Goal: Task Accomplishment & Management: Use online tool/utility

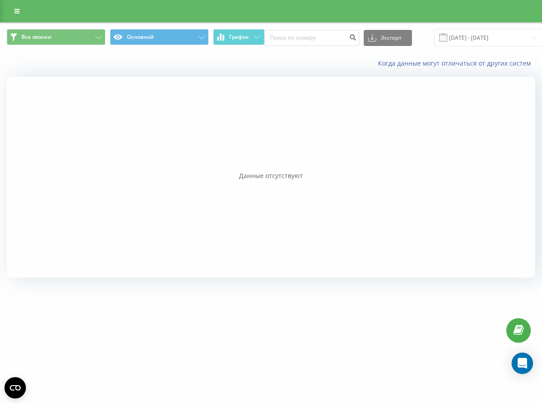
click at [108, 146] on div at bounding box center [271, 177] width 528 height 201
click at [17, 13] on icon at bounding box center [16, 11] width 5 height 6
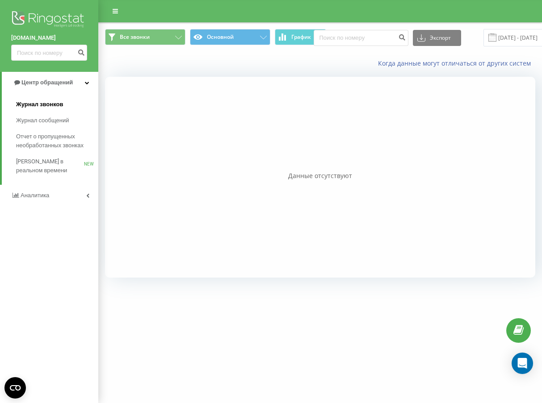
click at [32, 103] on span "Журнал звонков" at bounding box center [39, 104] width 47 height 9
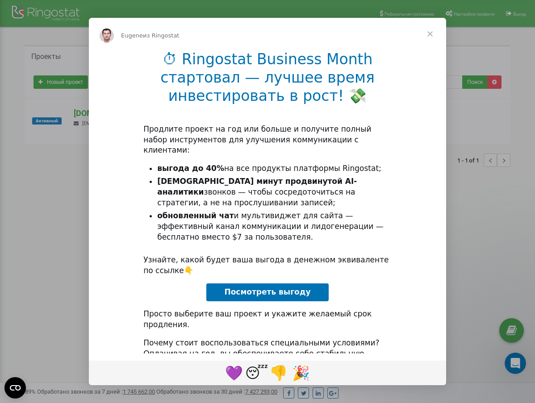
click at [429, 33] on span "Закрыть" at bounding box center [430, 34] width 32 height 32
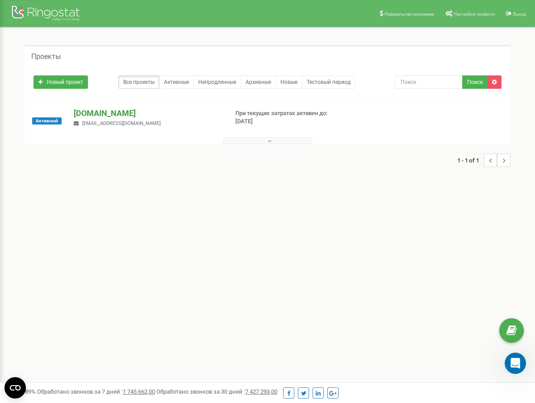
click at [88, 115] on p "[DOMAIN_NAME]" at bounding box center [147, 114] width 147 height 12
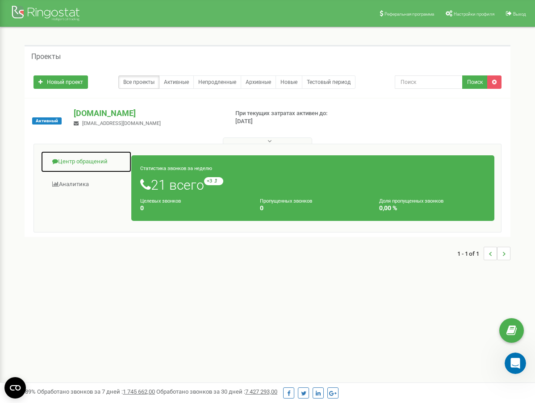
click at [94, 159] on link "Центр обращений" at bounding box center [86, 162] width 91 height 22
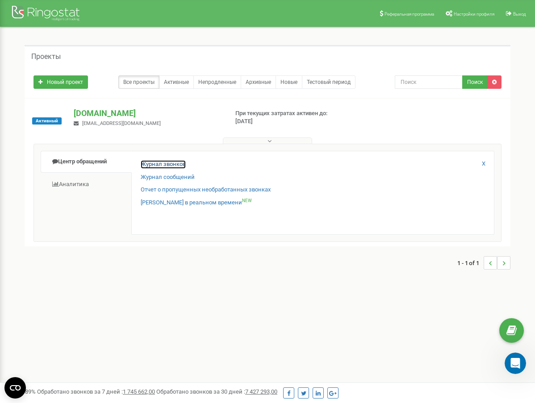
click at [176, 163] on link "Журнал звонков" at bounding box center [163, 164] width 45 height 8
